Goal: Information Seeking & Learning: Learn about a topic

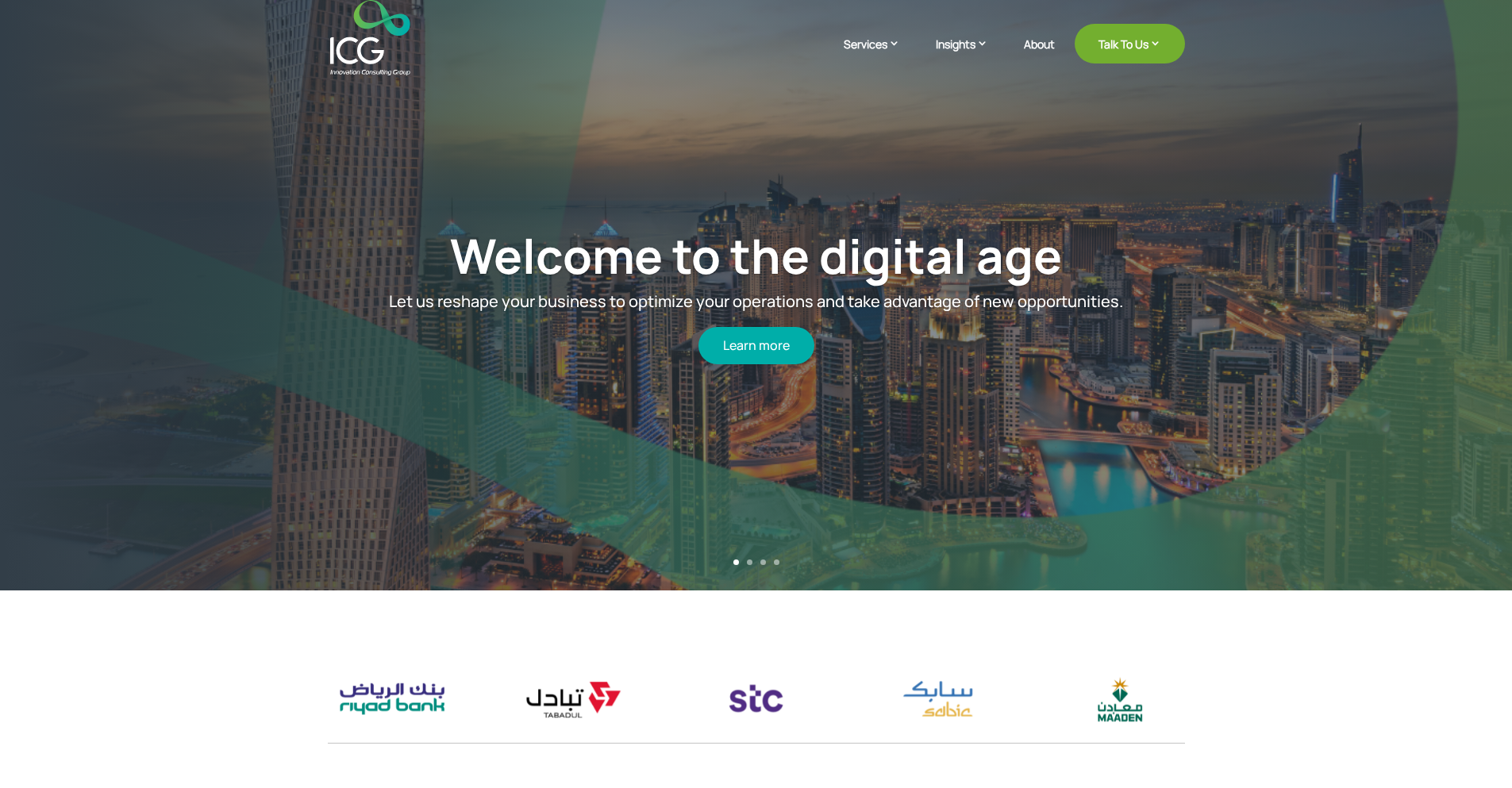
click at [188, 88] on div "Welcome to the digital age Let us reshape your business to optimize your operat…" at bounding box center [756, 295] width 1330 height 530
click at [773, 353] on link "Learn more" at bounding box center [756, 346] width 116 height 37
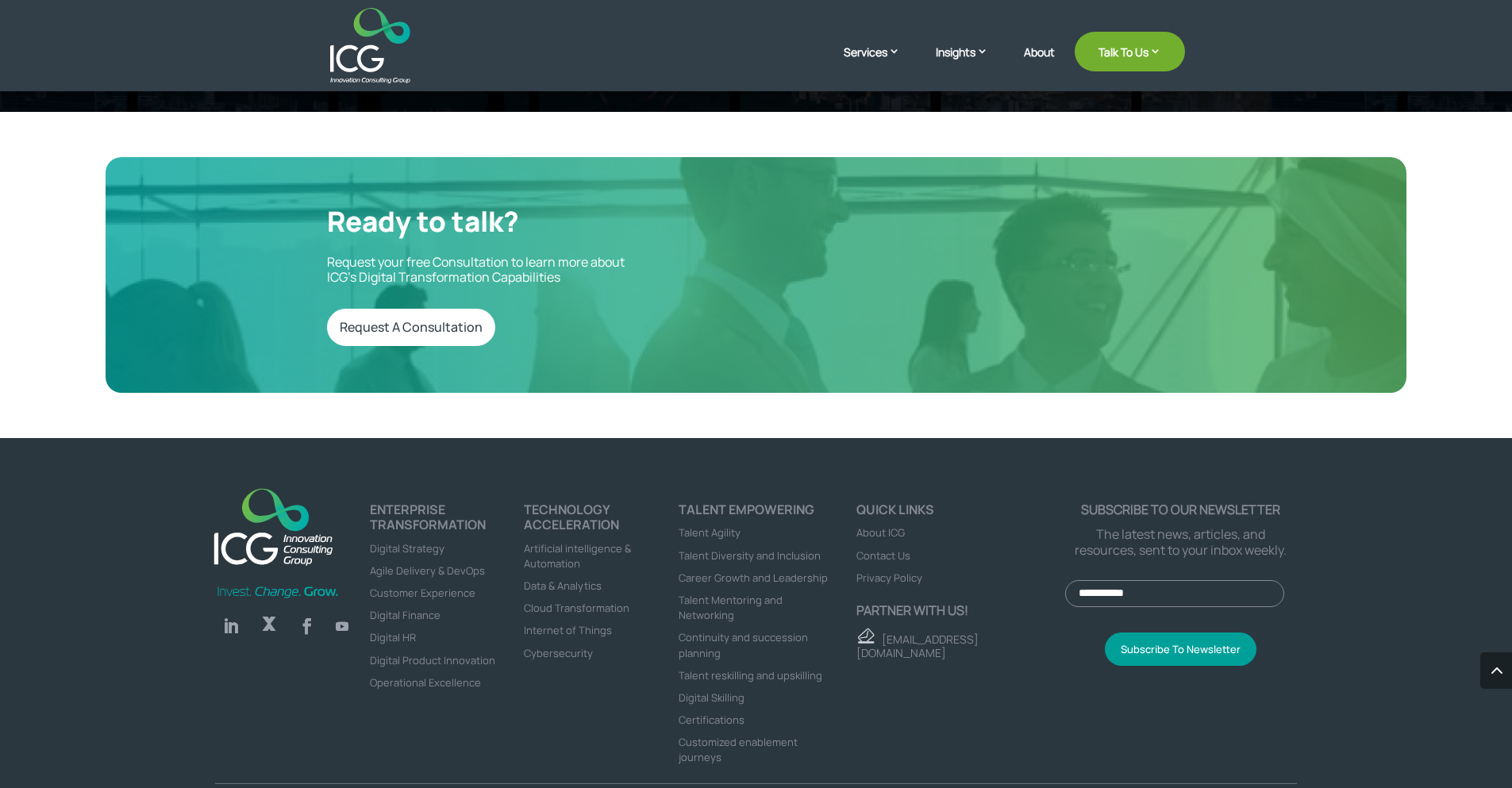
scroll to position [5010, 0]
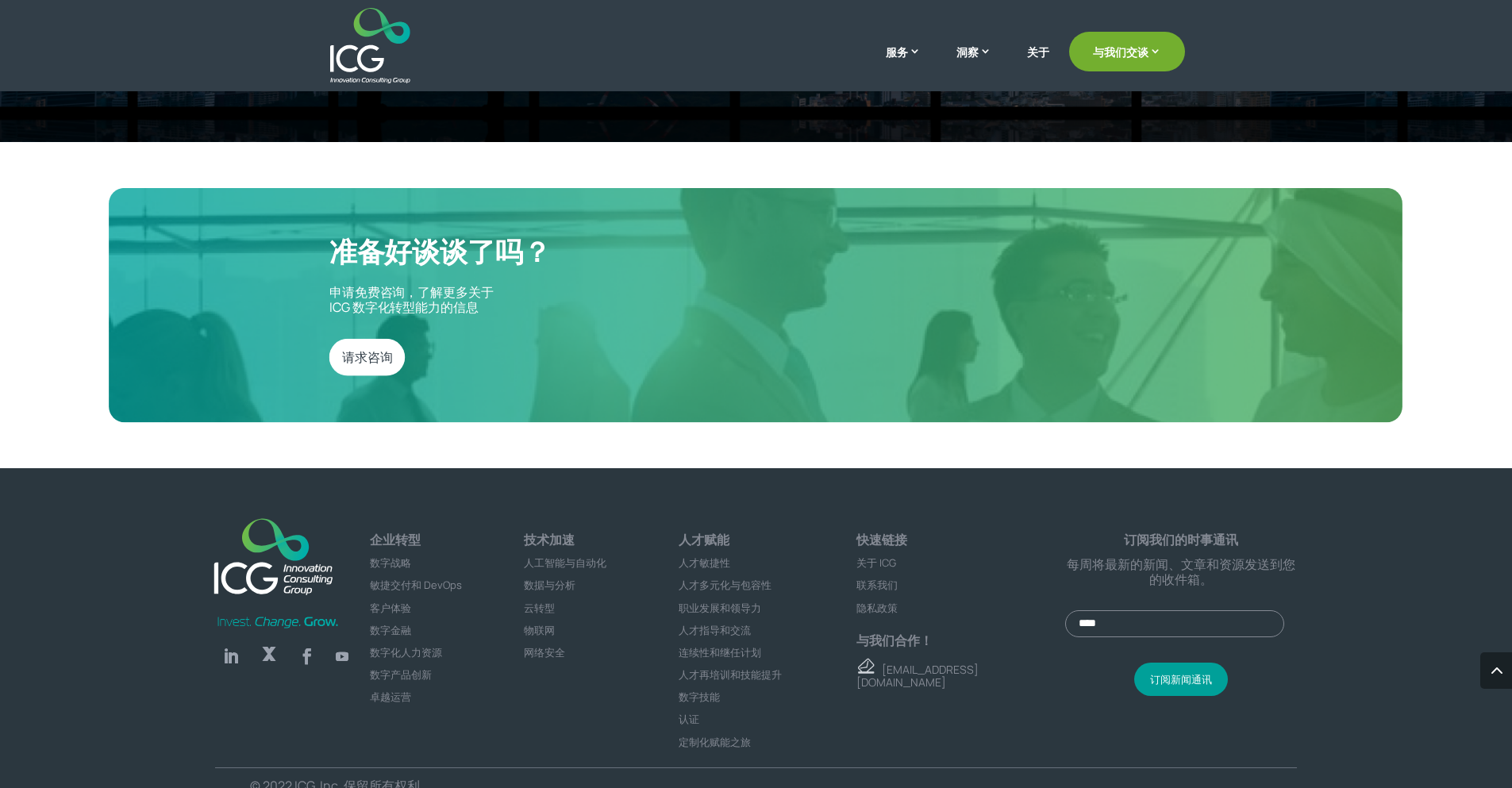
click at [1165, 556] on font "每周将最新的新闻、文章和资源发送到您的收件箱。" at bounding box center [1181, 572] width 229 height 33
